Goal: Task Accomplishment & Management: Manage account settings

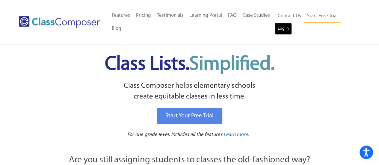
click at [283, 31] on link "Log In" at bounding box center [283, 29] width 17 height 12
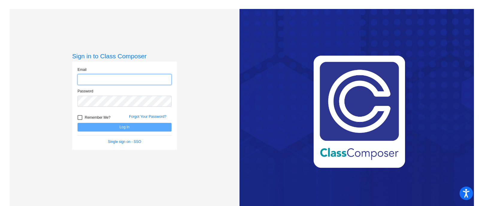
type input "[PERSON_NAME][EMAIL_ADDRESS][DOMAIN_NAME]"
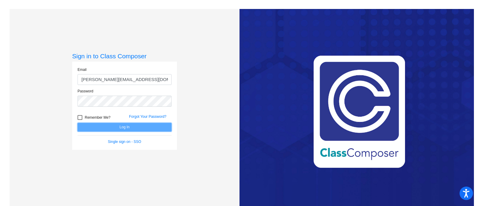
click at [147, 128] on button "Log In" at bounding box center [125, 127] width 94 height 9
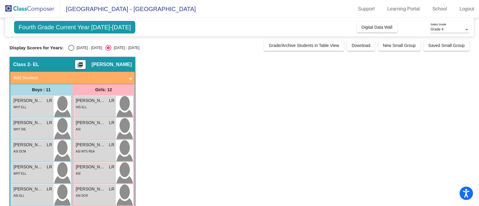
click at [75, 49] on div "[DATE] - [DATE]" at bounding box center [88, 47] width 28 height 5
click at [71, 51] on input "[DATE] - [DATE]" at bounding box center [71, 51] width 0 height 0
radio input "true"
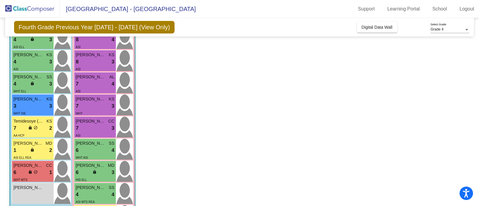
scroll to position [136, 0]
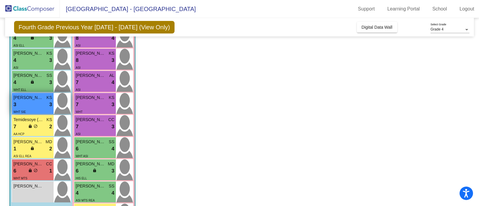
click at [41, 99] on span "[PERSON_NAME]" at bounding box center [28, 98] width 30 height 6
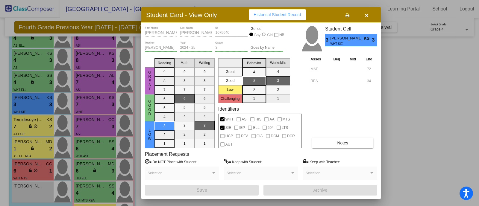
click at [367, 14] on icon "button" at bounding box center [366, 15] width 3 height 4
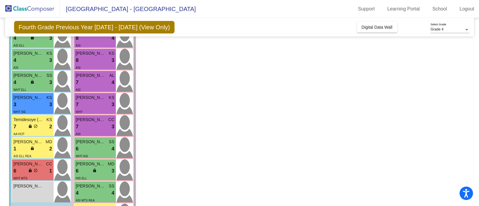
click at [406, 97] on app-classroom "Class 2 - EL picture_as_pdf [PERSON_NAME] Add Student First Name Last Name Stud…" at bounding box center [240, 78] width 460 height 314
